Goal: Find specific page/section: Find specific page/section

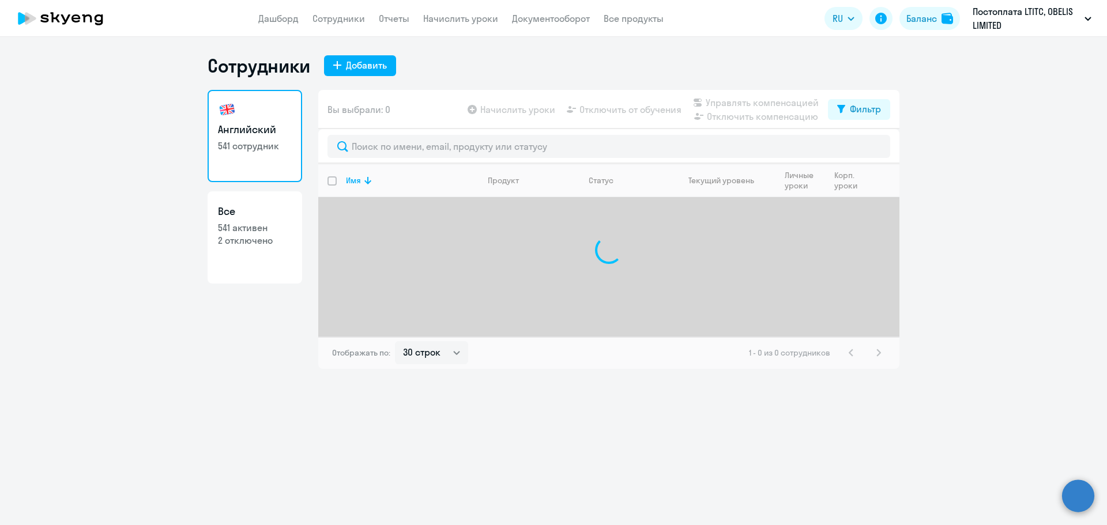
select select "30"
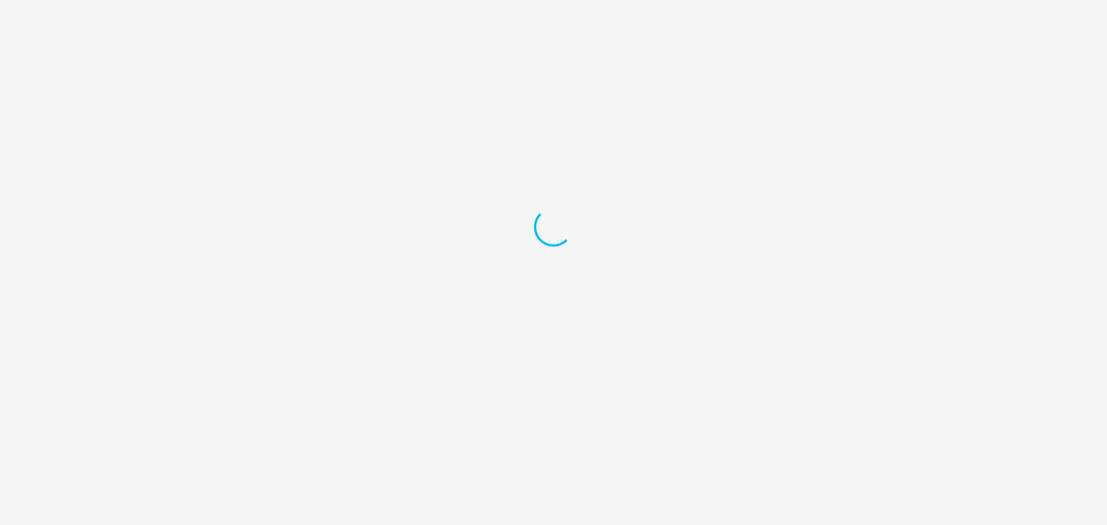
select select "30"
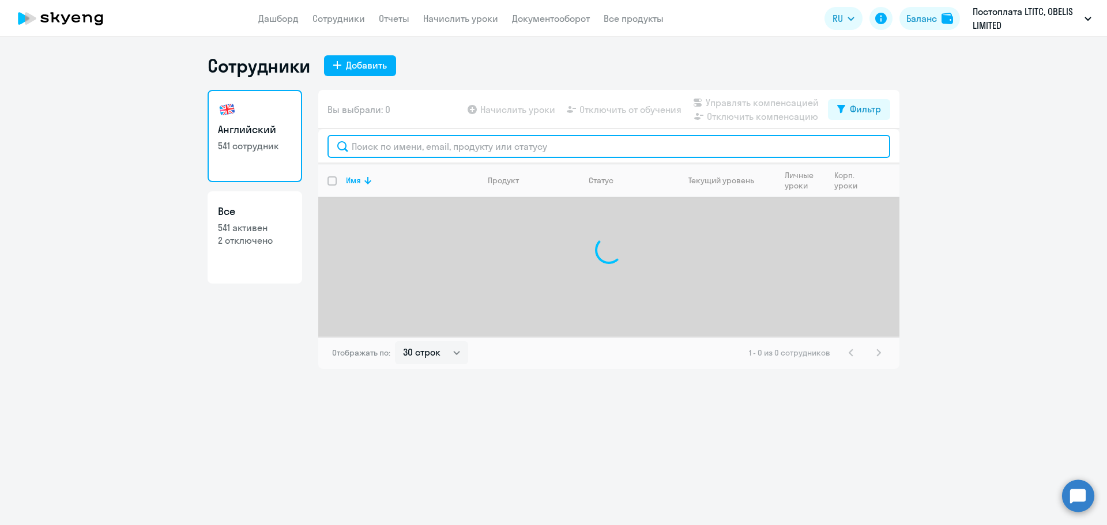
click at [428, 148] on input "text" at bounding box center [608, 146] width 563 height 23
paste input "lika.ozimok@gmail.com"
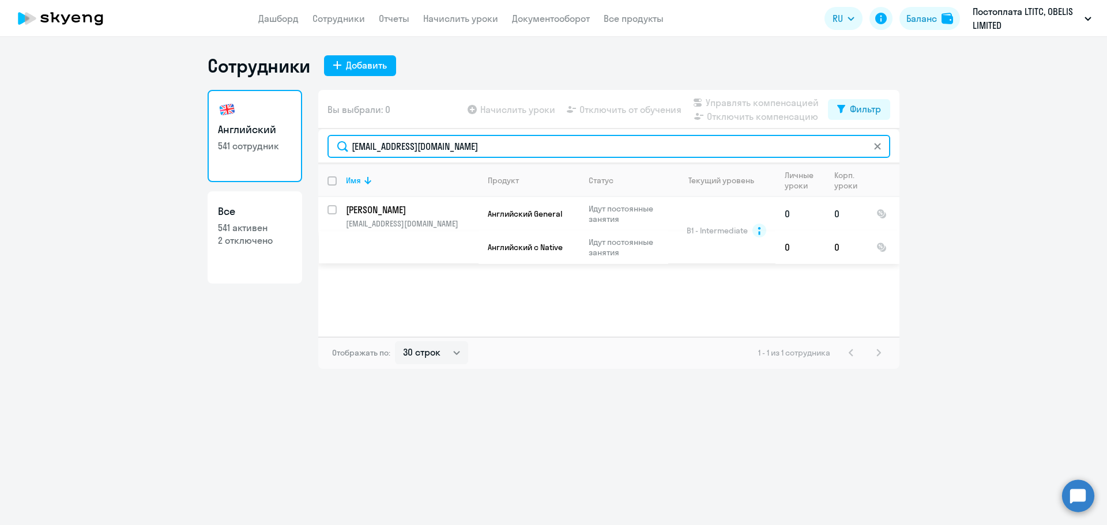
type input "lika.ozimok@gmail.com"
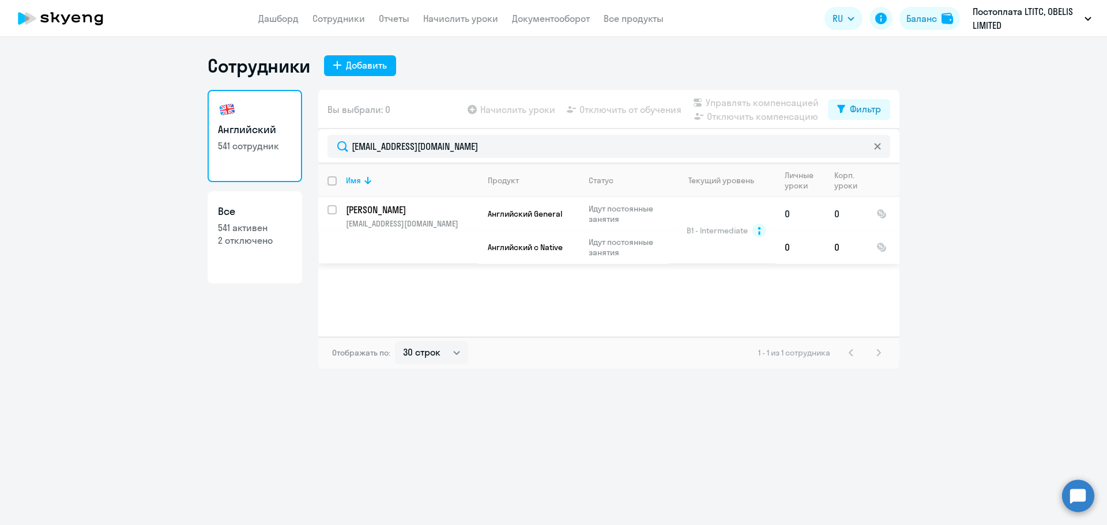
click at [457, 225] on p "lika.ozimok@gmail.com" at bounding box center [412, 223] width 132 height 10
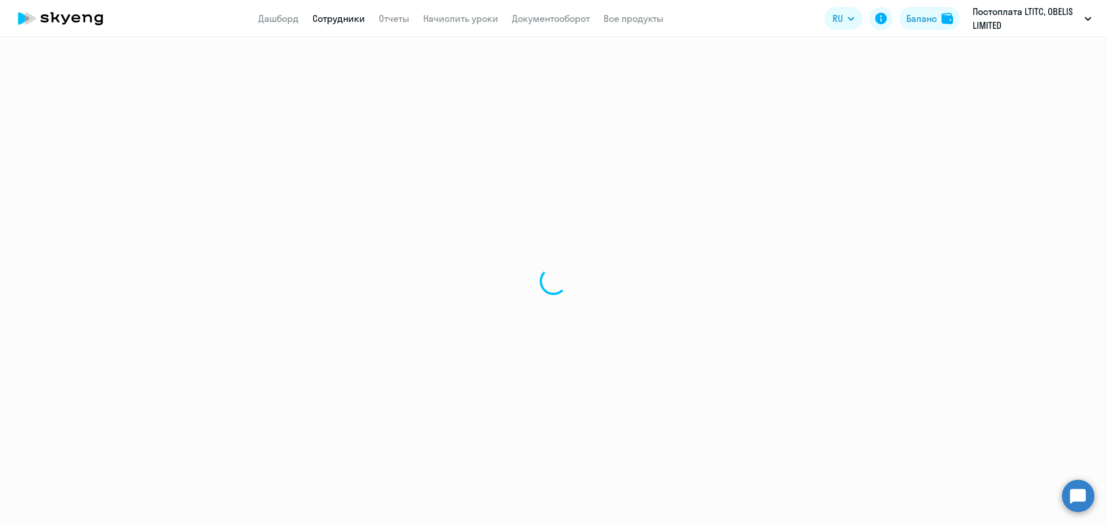
select select "english"
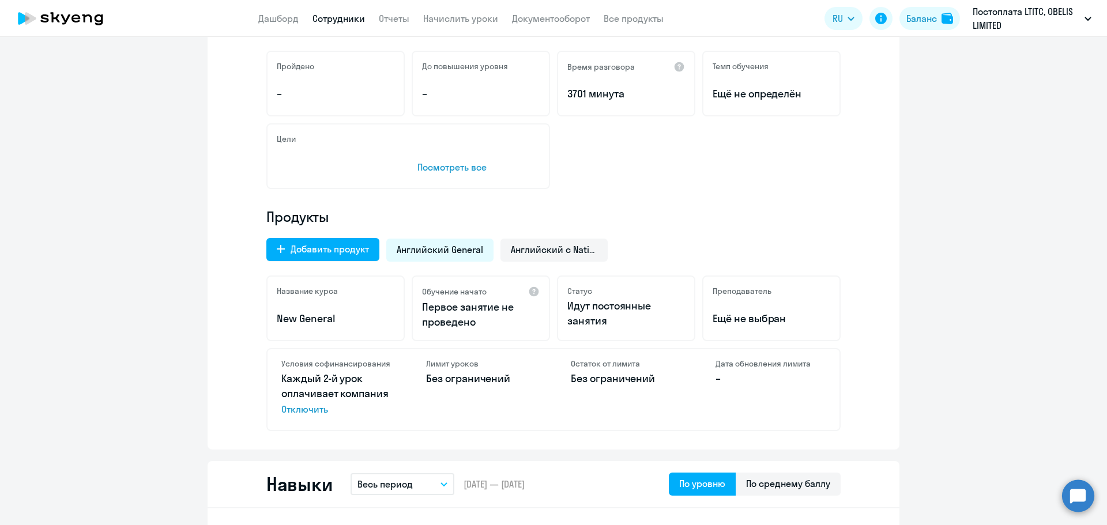
scroll to position [231, 0]
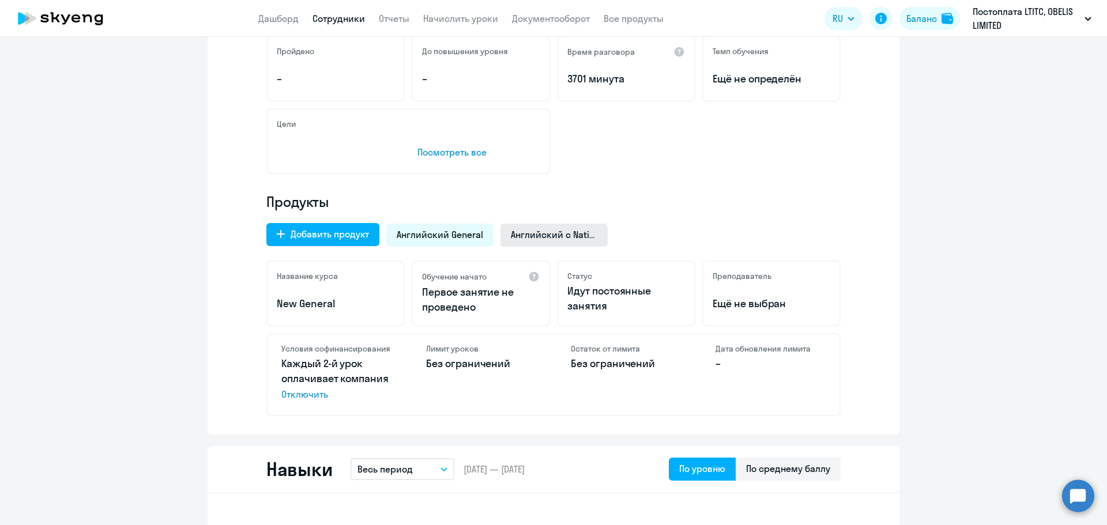
click at [566, 235] on span "Английский с Native" at bounding box center [554, 234] width 86 height 13
